Goal: Information Seeking & Learning: Learn about a topic

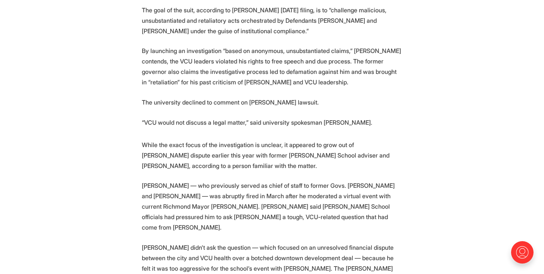
scroll to position [491, 0]
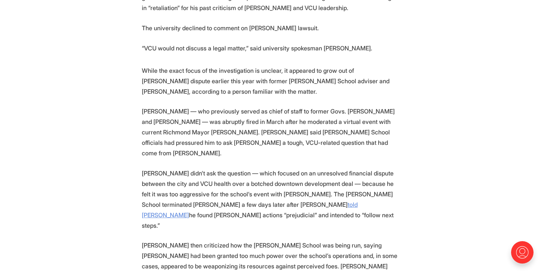
click at [307, 201] on u "told Dean Susan Gooden" at bounding box center [250, 210] width 216 height 18
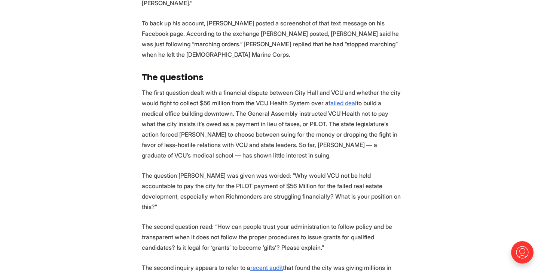
scroll to position [814, 0]
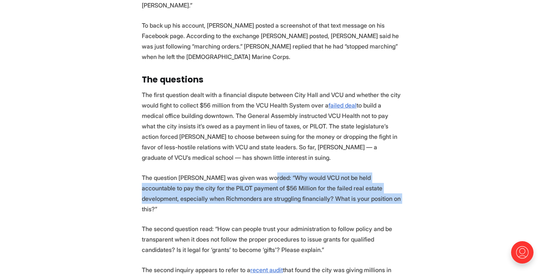
drag, startPoint x: 273, startPoint y: 156, endPoint x: 293, endPoint y: 183, distance: 34.4
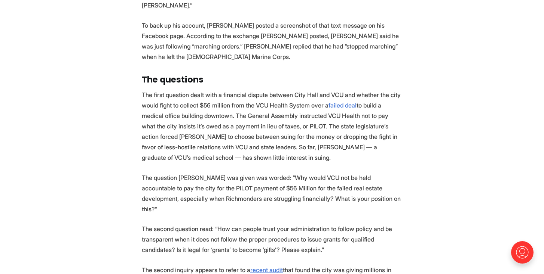
scroll to position [195, 0]
